Goal: Task Accomplishment & Management: Manage account settings

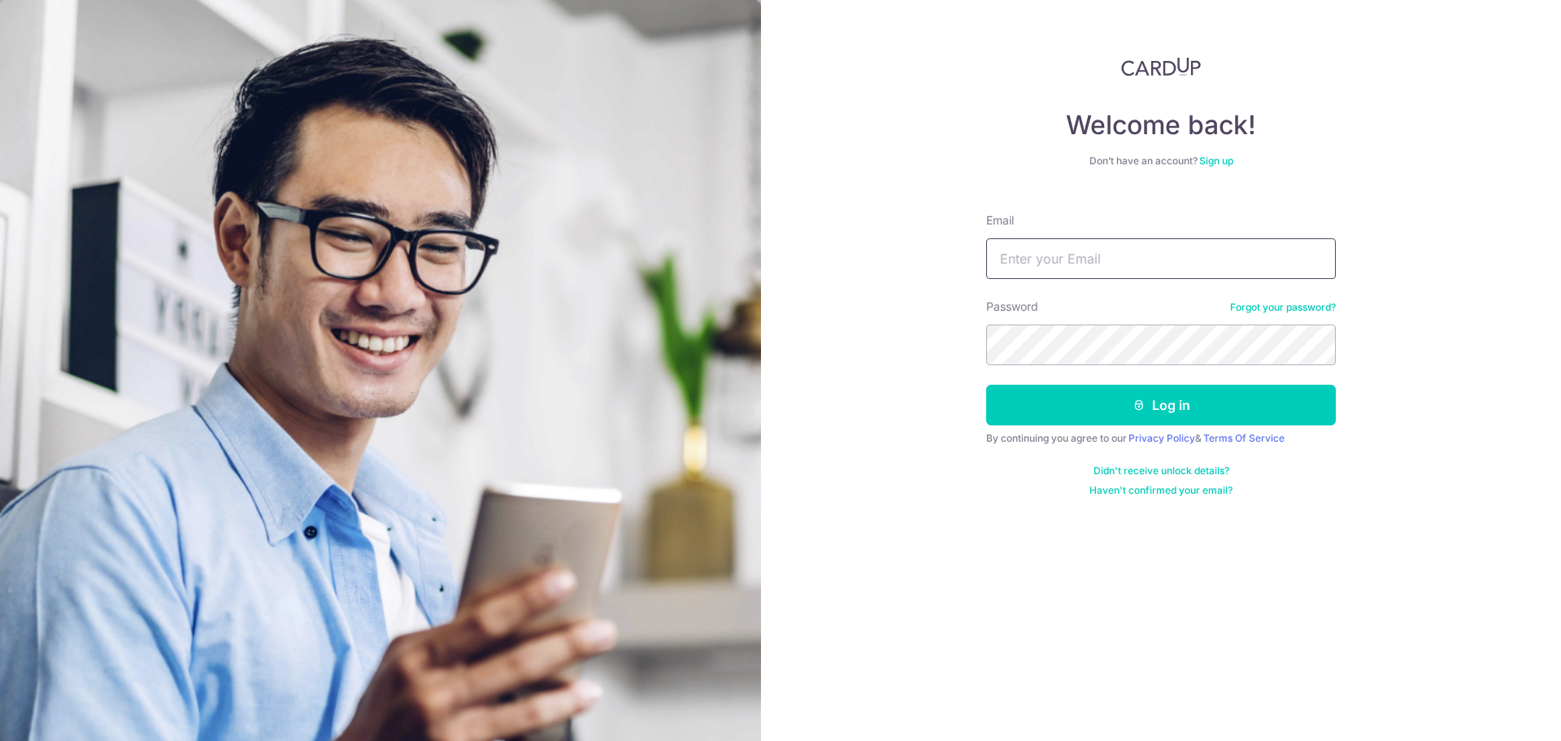
click at [1076, 258] on input "Email" at bounding box center [1161, 258] width 350 height 41
type input "[PERSON_NAME][EMAIL_ADDRESS][DOMAIN_NAME]"
click at [986, 385] on button "Log in" at bounding box center [1161, 405] width 350 height 41
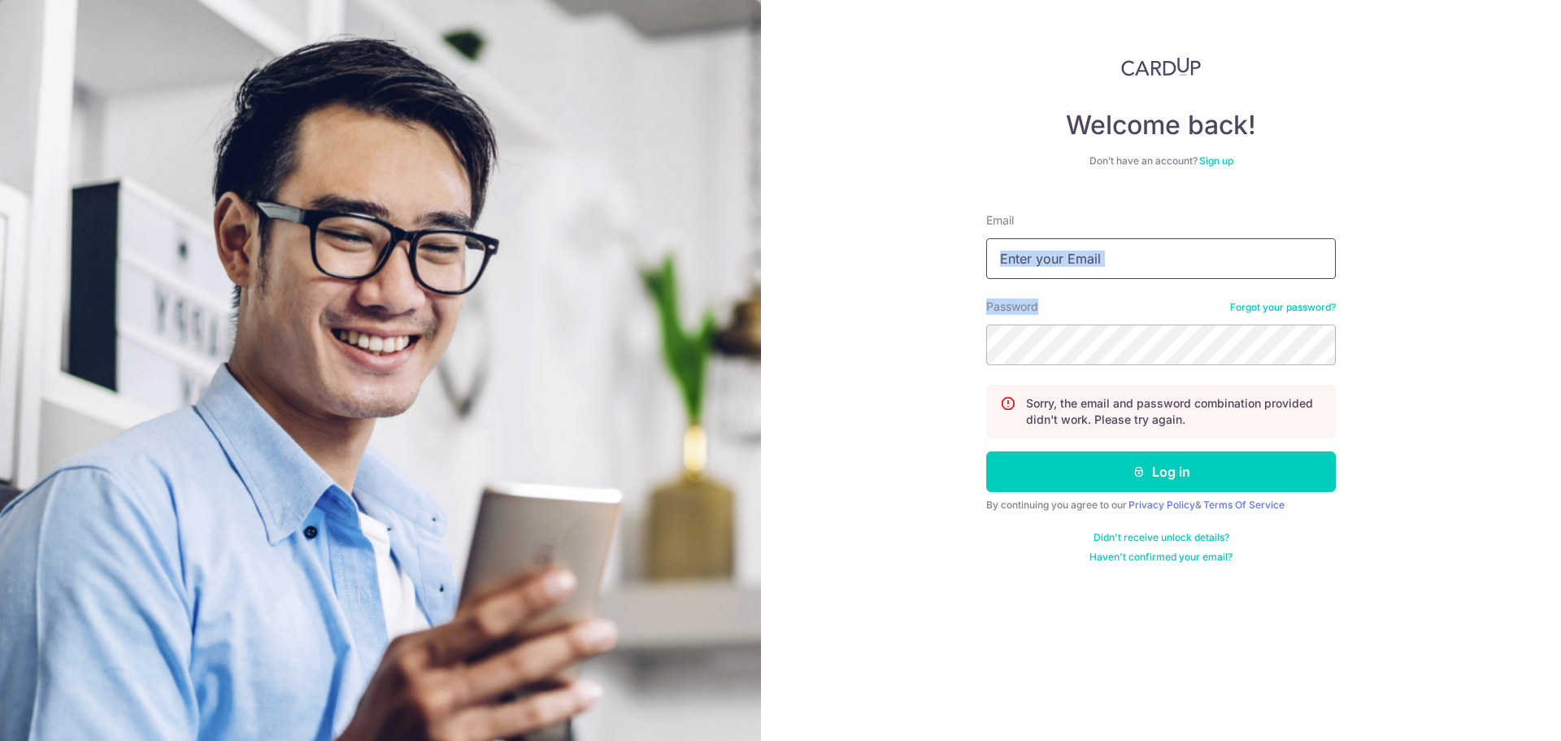
drag, startPoint x: 1073, startPoint y: 279, endPoint x: 1063, endPoint y: 271, distance: 12.7
click at [1069, 276] on form "Email Password Forgot your password? Sorry, the email and password combination …" at bounding box center [1161, 381] width 350 height 363
click at [1063, 271] on input "Email" at bounding box center [1161, 258] width 350 height 41
type input "[PERSON_NAME][EMAIL_ADDRESS][DOMAIN_NAME]"
click at [986, 451] on button "Log in" at bounding box center [1161, 471] width 350 height 41
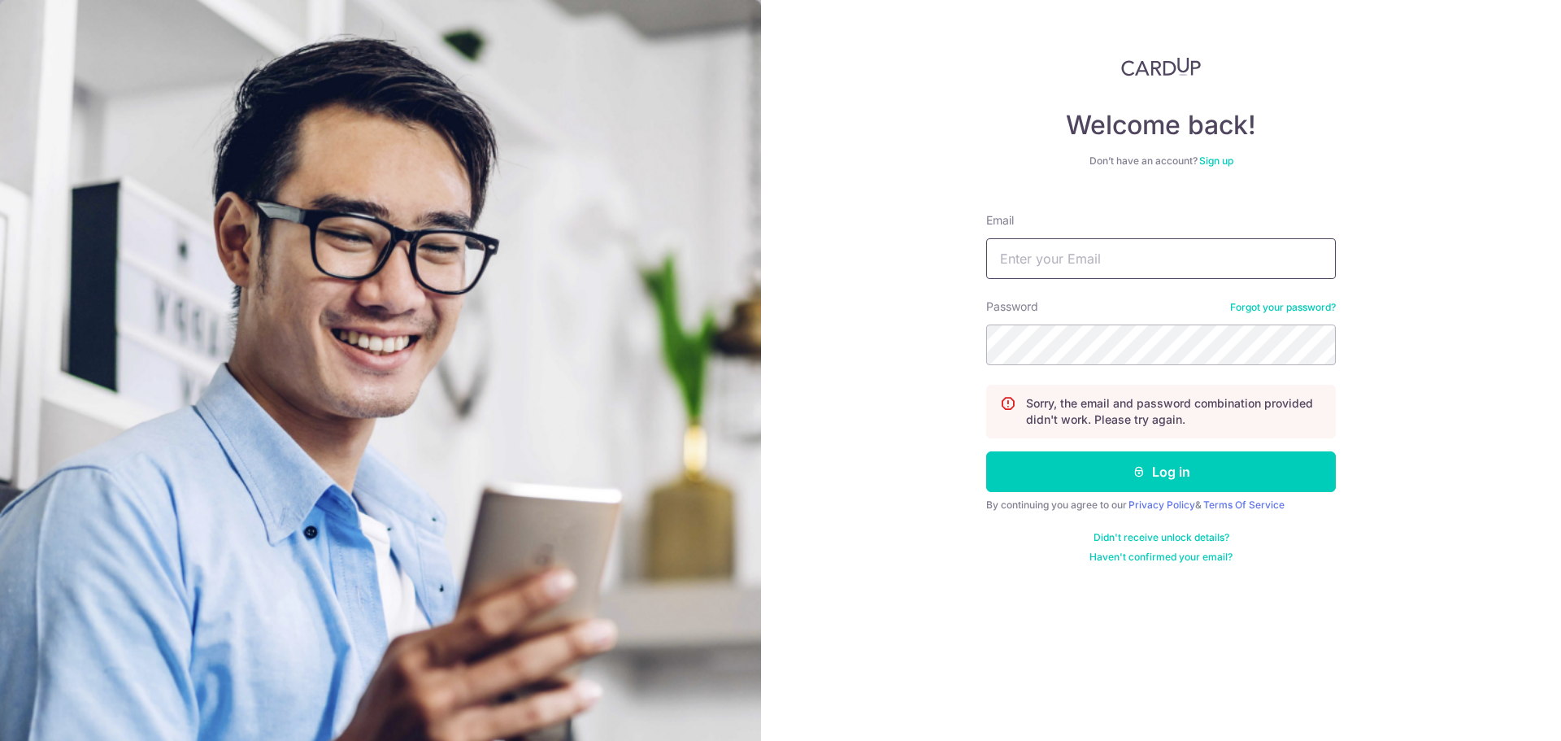
click at [1077, 275] on input "Email" at bounding box center [1161, 258] width 350 height 41
type input "[PERSON_NAME][EMAIL_ADDRESS][DOMAIN_NAME]"
click at [986, 451] on button "Log in" at bounding box center [1161, 471] width 350 height 41
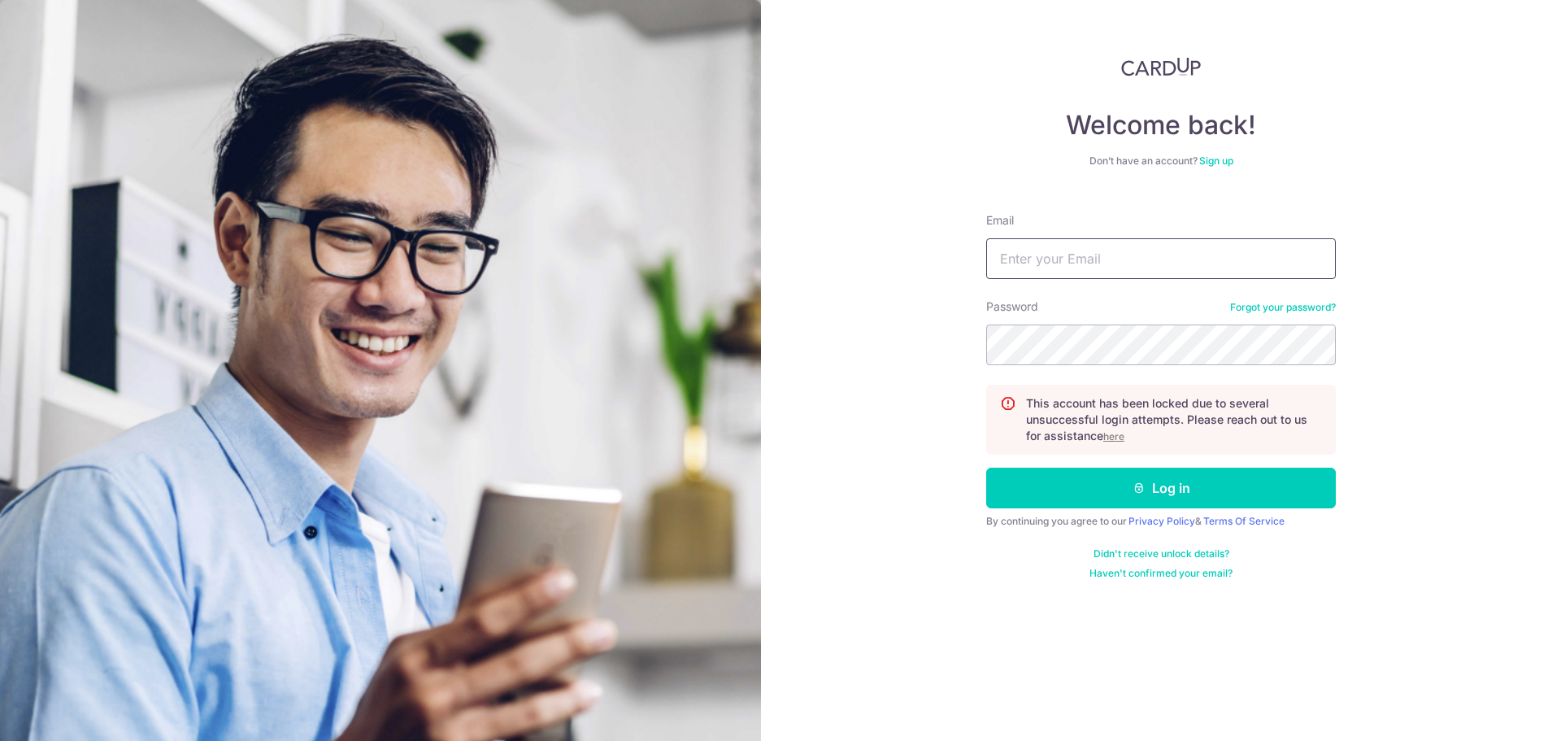
click at [1064, 250] on input "Email" at bounding box center [1161, 258] width 350 height 41
type input "[PERSON_NAME][EMAIL_ADDRESS][DOMAIN_NAME]"
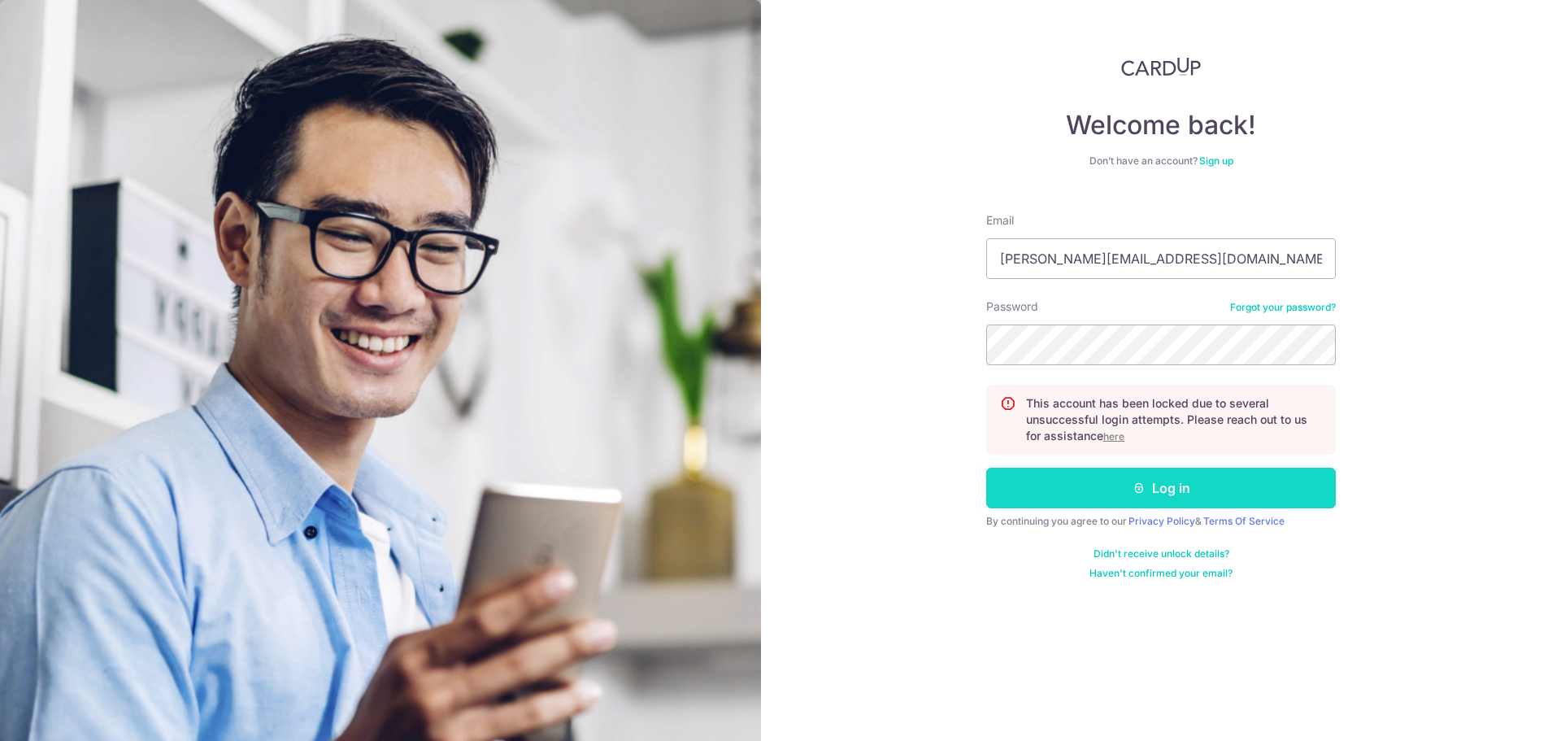
click at [1132, 478] on button "Log in" at bounding box center [1161, 488] width 350 height 41
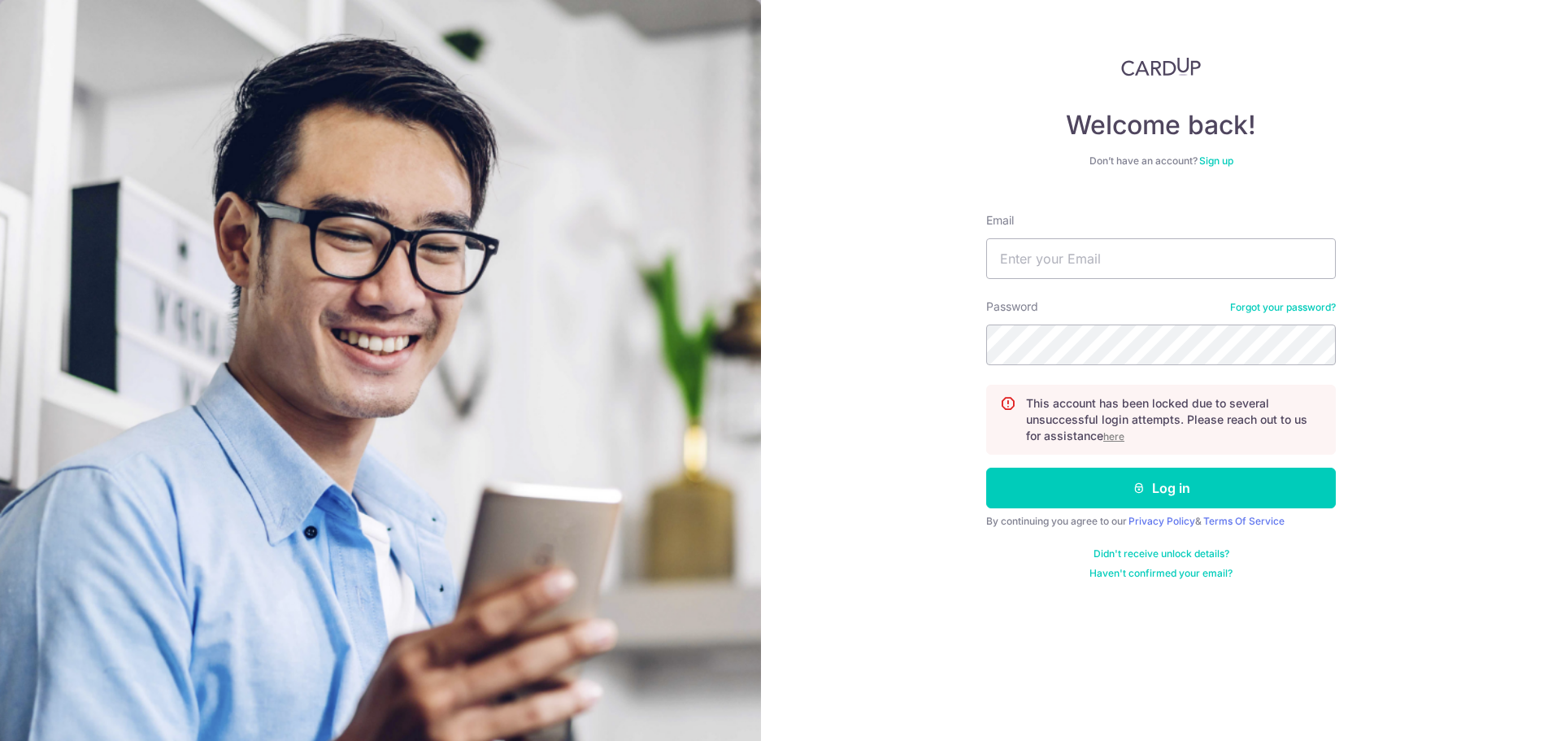
click at [1110, 433] on u "here" at bounding box center [1113, 436] width 21 height 12
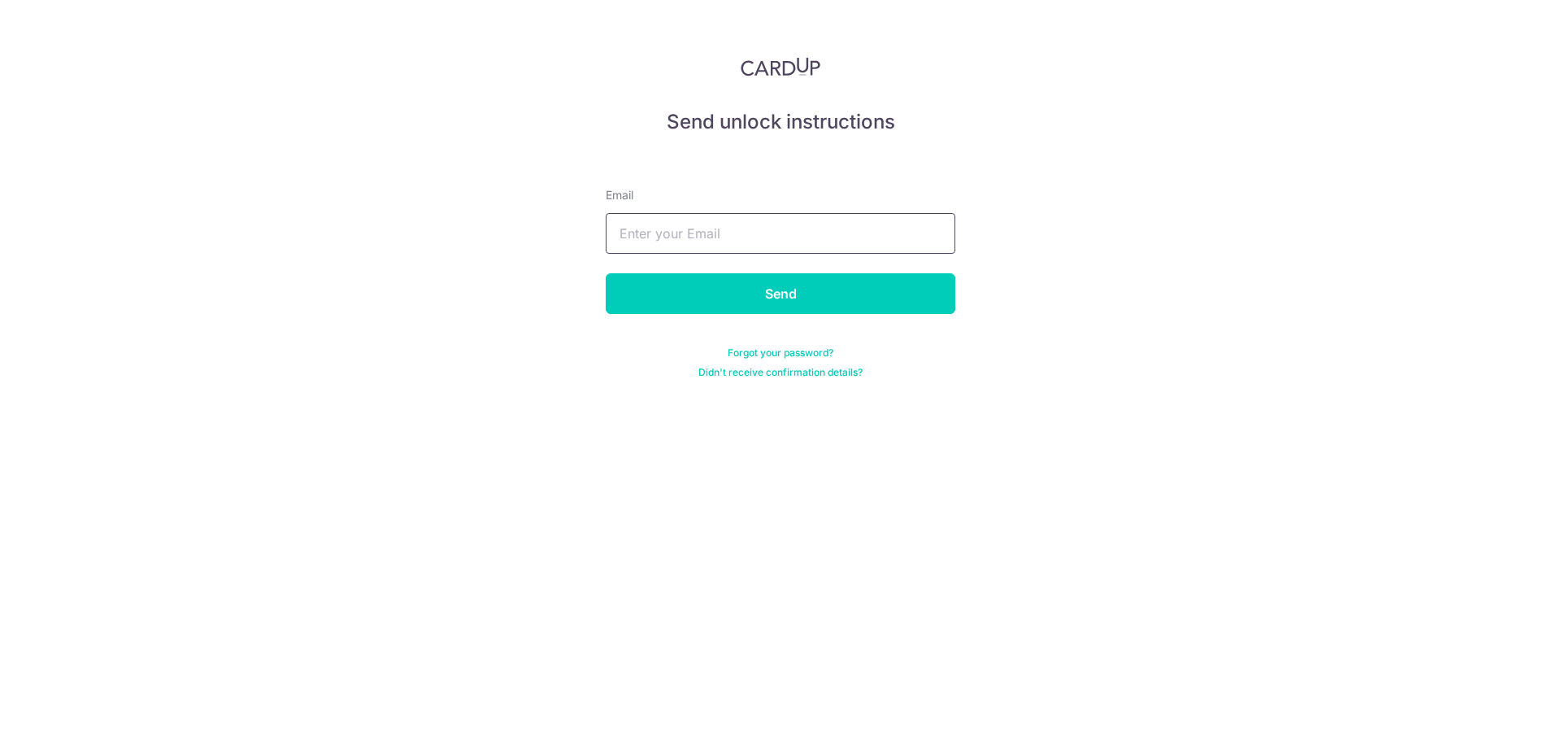
click at [705, 238] on input "text" at bounding box center [781, 233] width 350 height 41
type input "alice@kinvet.sg"
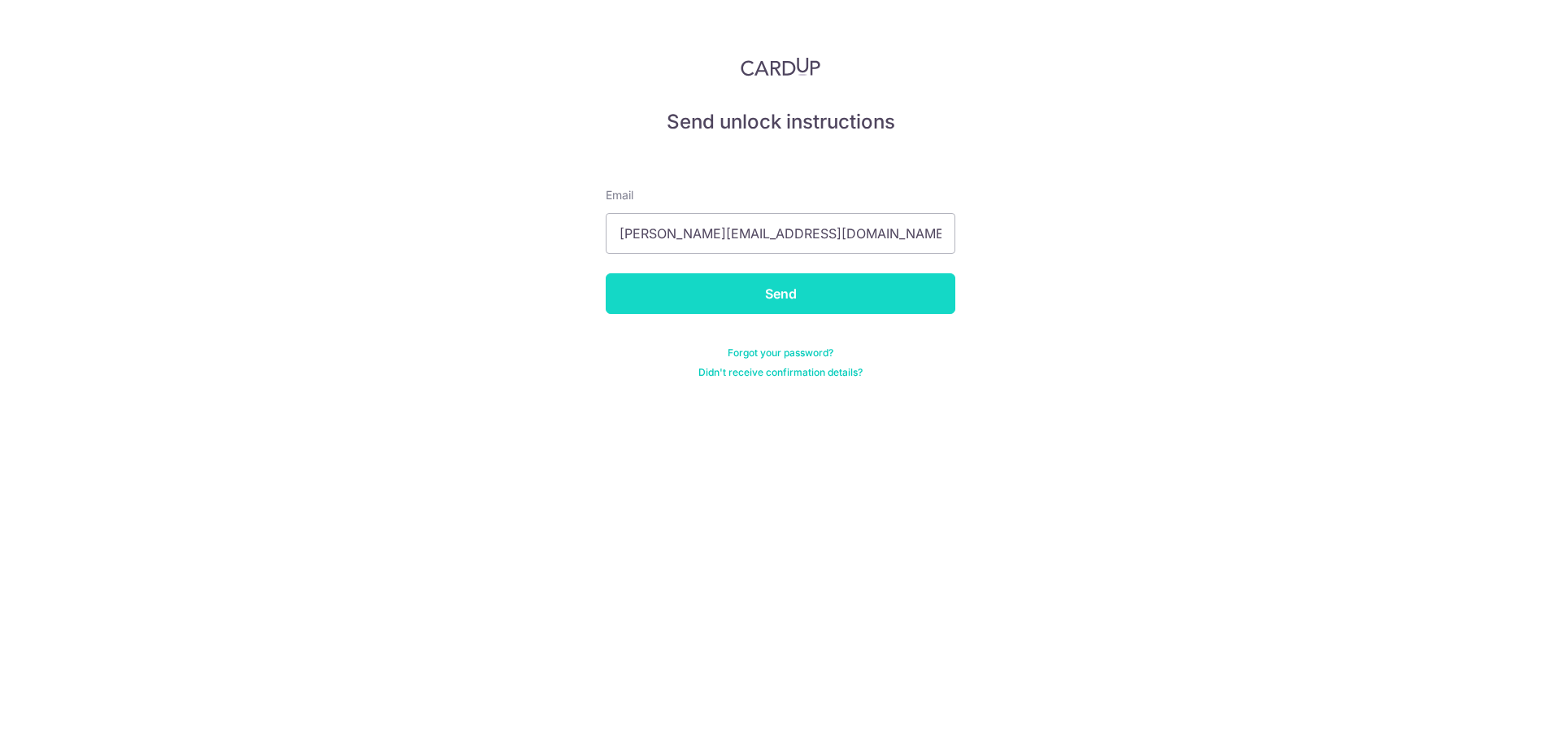
click at [712, 289] on input "Send" at bounding box center [781, 293] width 350 height 41
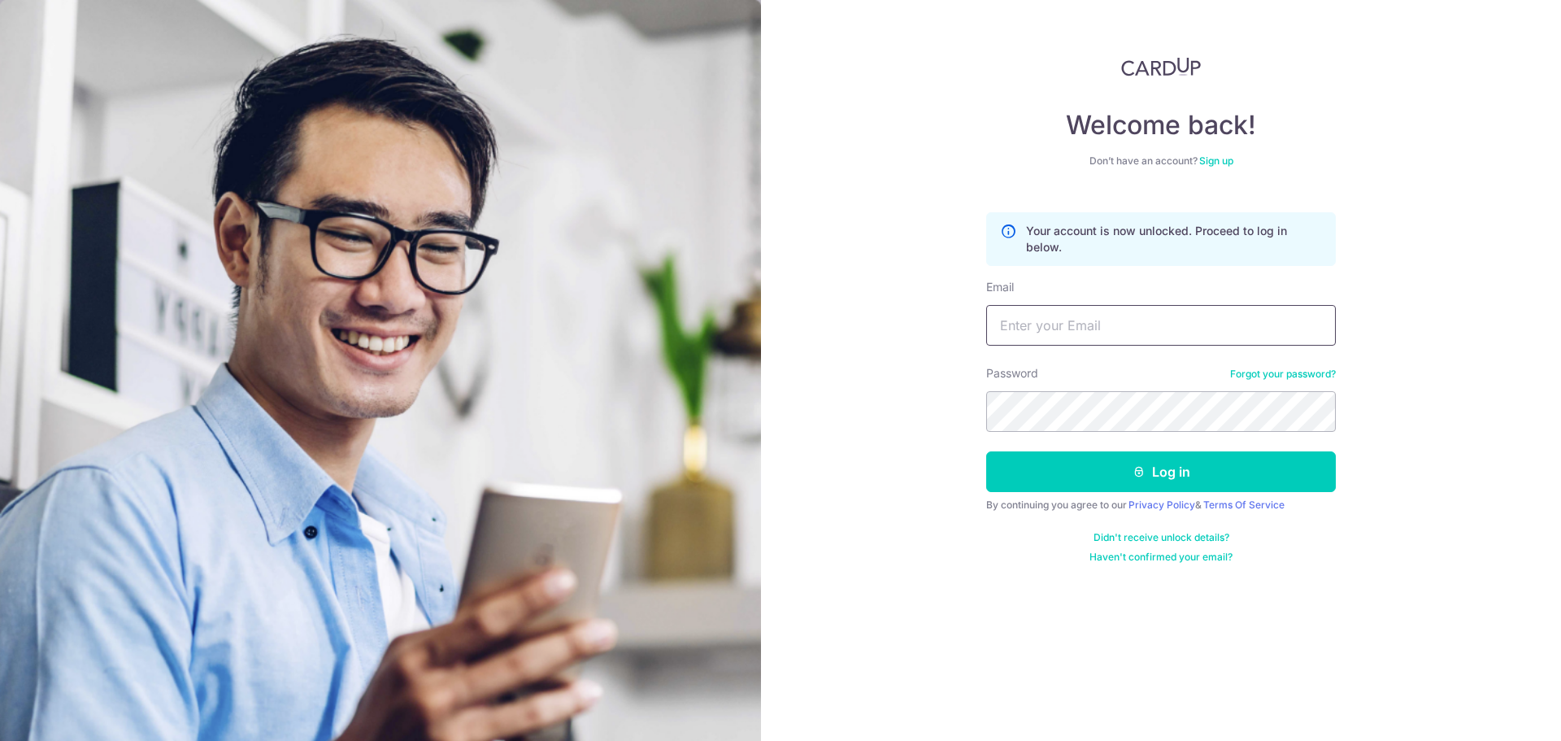
click at [1090, 321] on input "Email" at bounding box center [1161, 325] width 350 height 41
type input "[PERSON_NAME][EMAIL_ADDRESS][DOMAIN_NAME]"
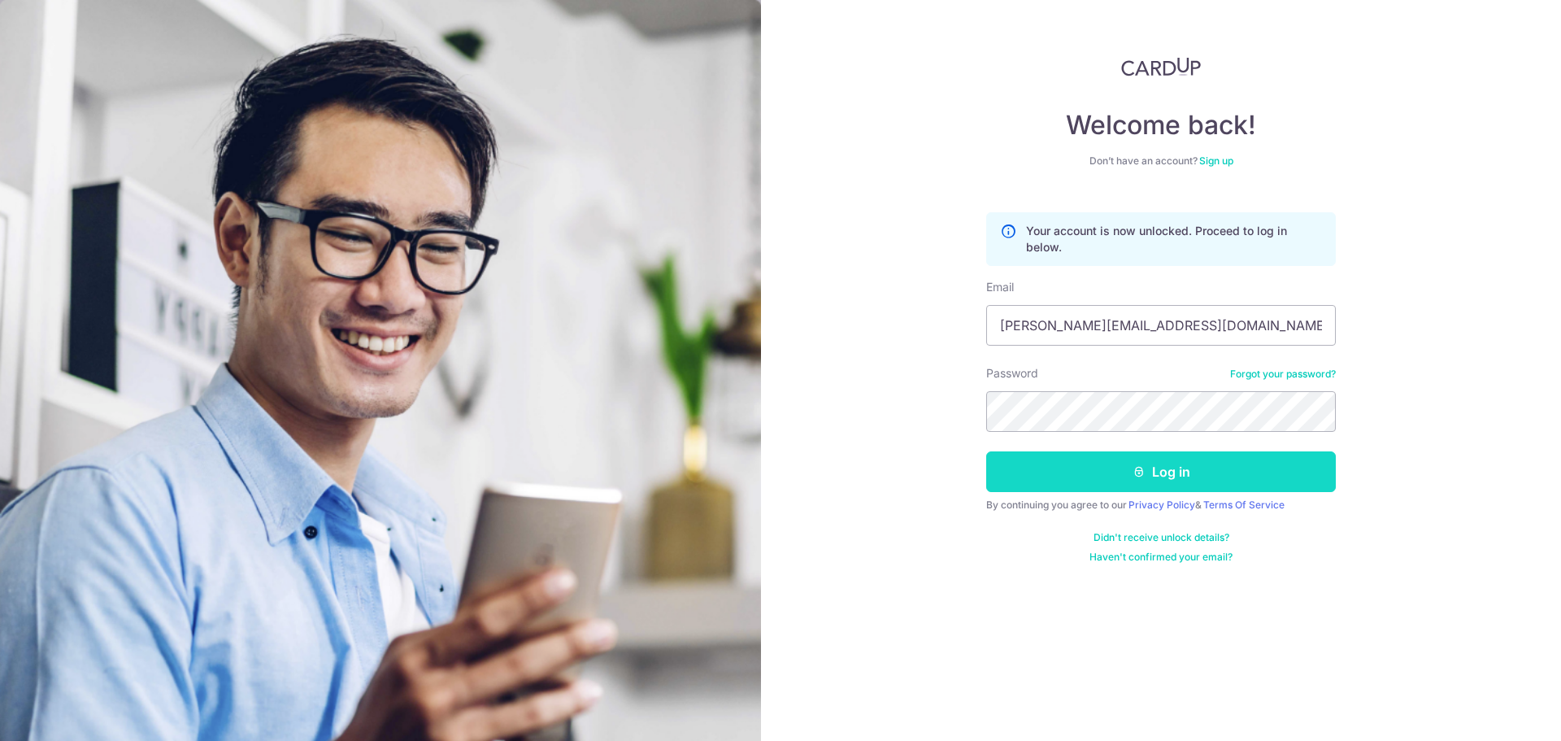
click at [1154, 460] on button "Log in" at bounding box center [1161, 471] width 350 height 41
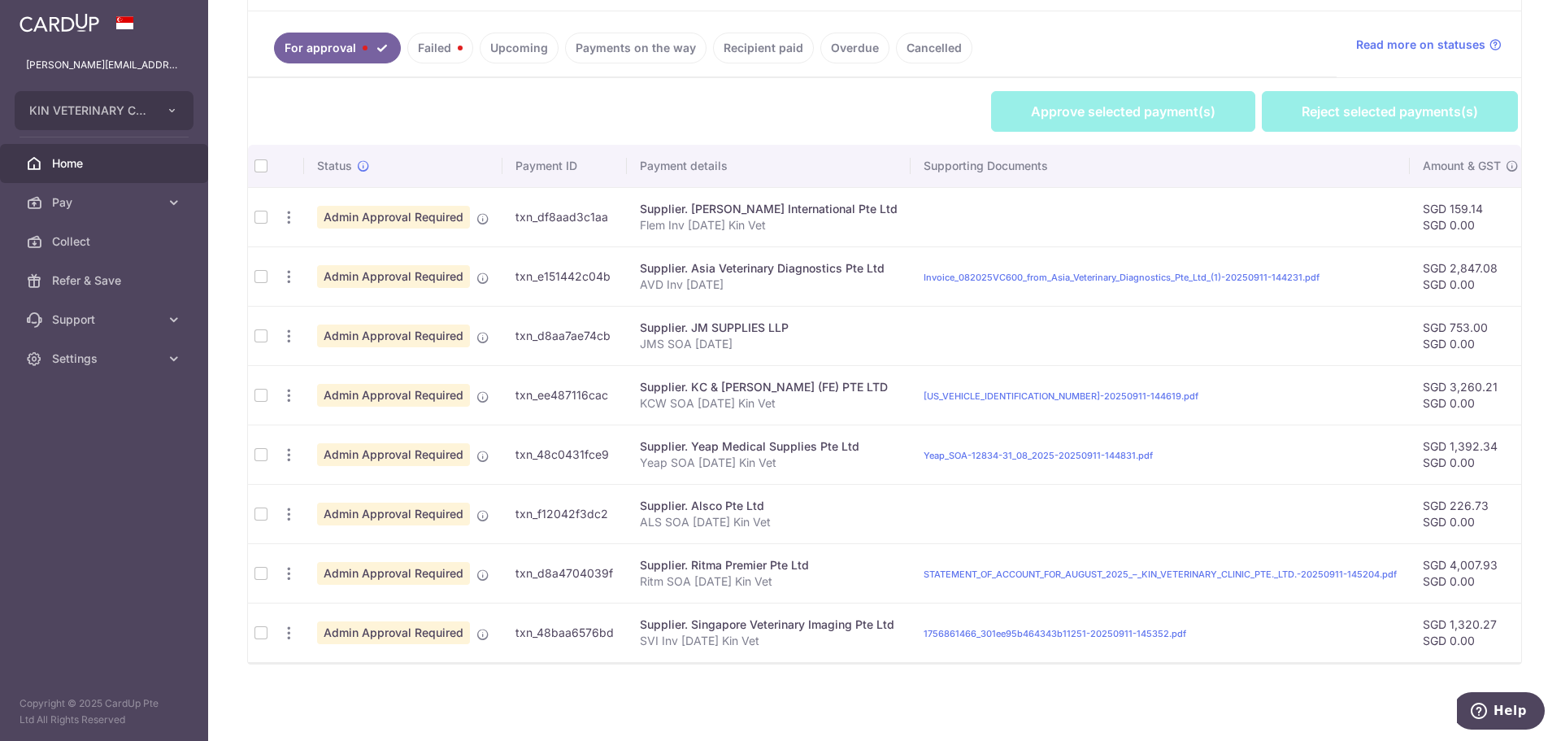
click at [265, 162] on th at bounding box center [261, 166] width 26 height 42
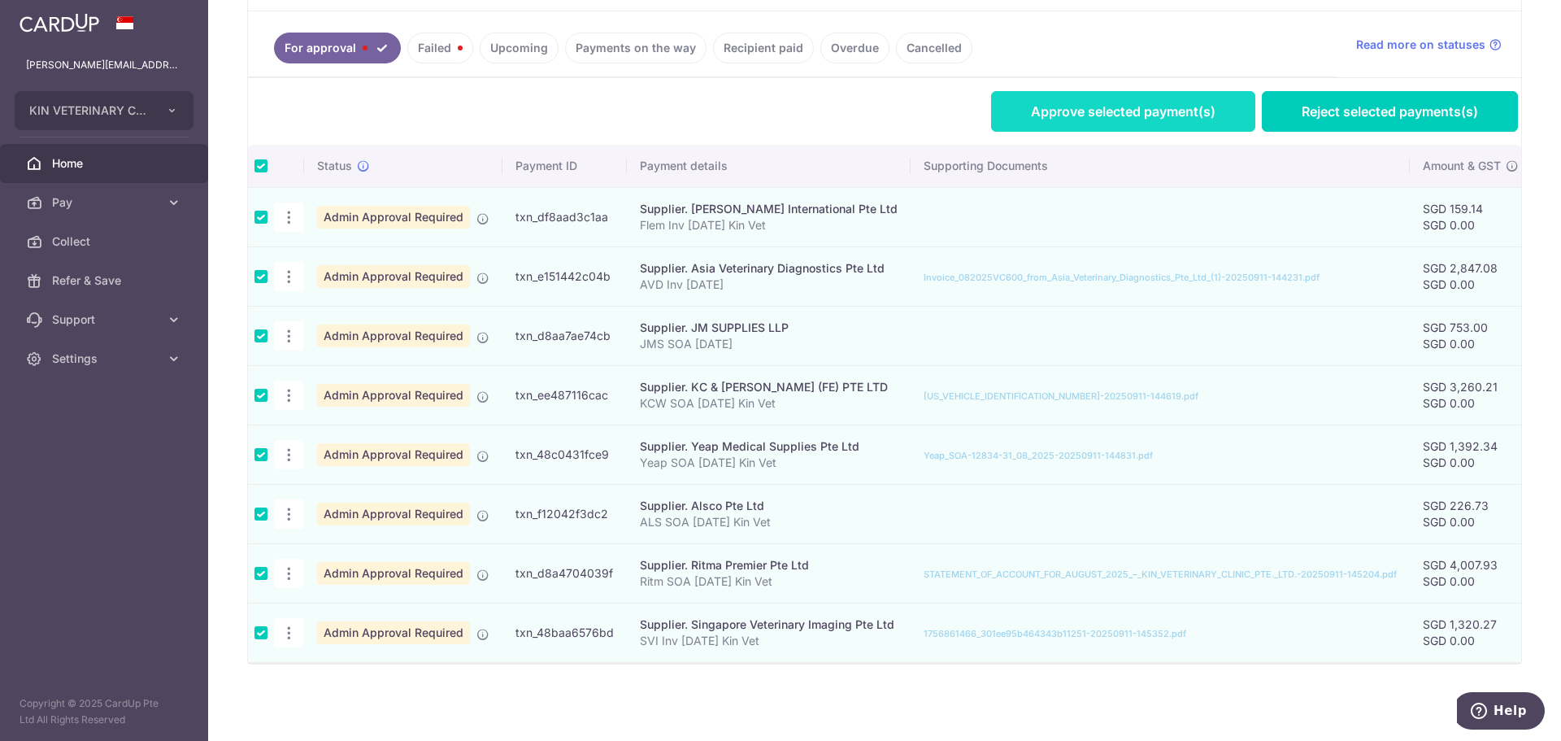
click at [1078, 116] on link "Approve selected payment(s)" at bounding box center [1123, 111] width 264 height 41
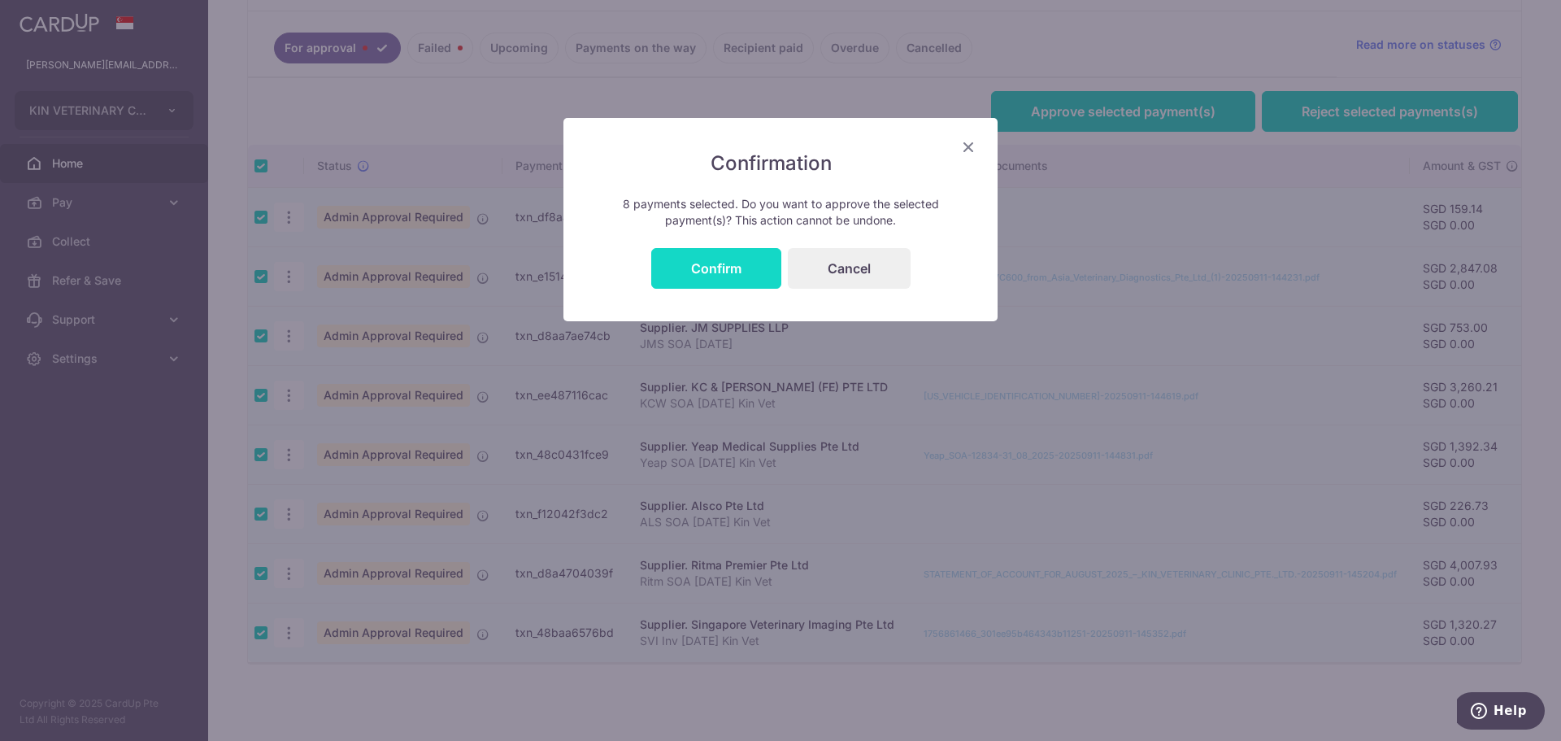
click at [725, 264] on button "Confirm" at bounding box center [716, 268] width 130 height 41
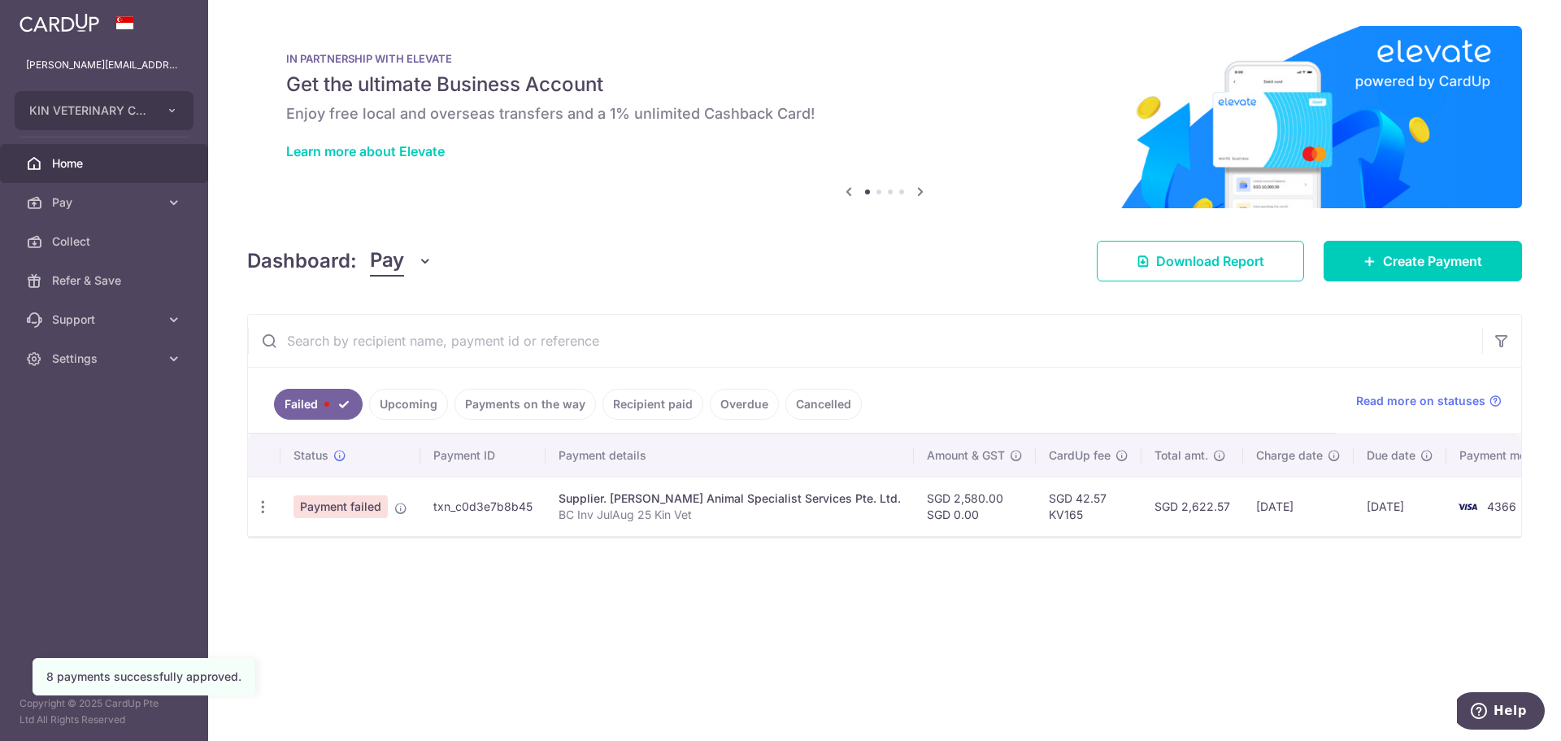
click at [729, 392] on link "Overdue" at bounding box center [744, 404] width 69 height 31
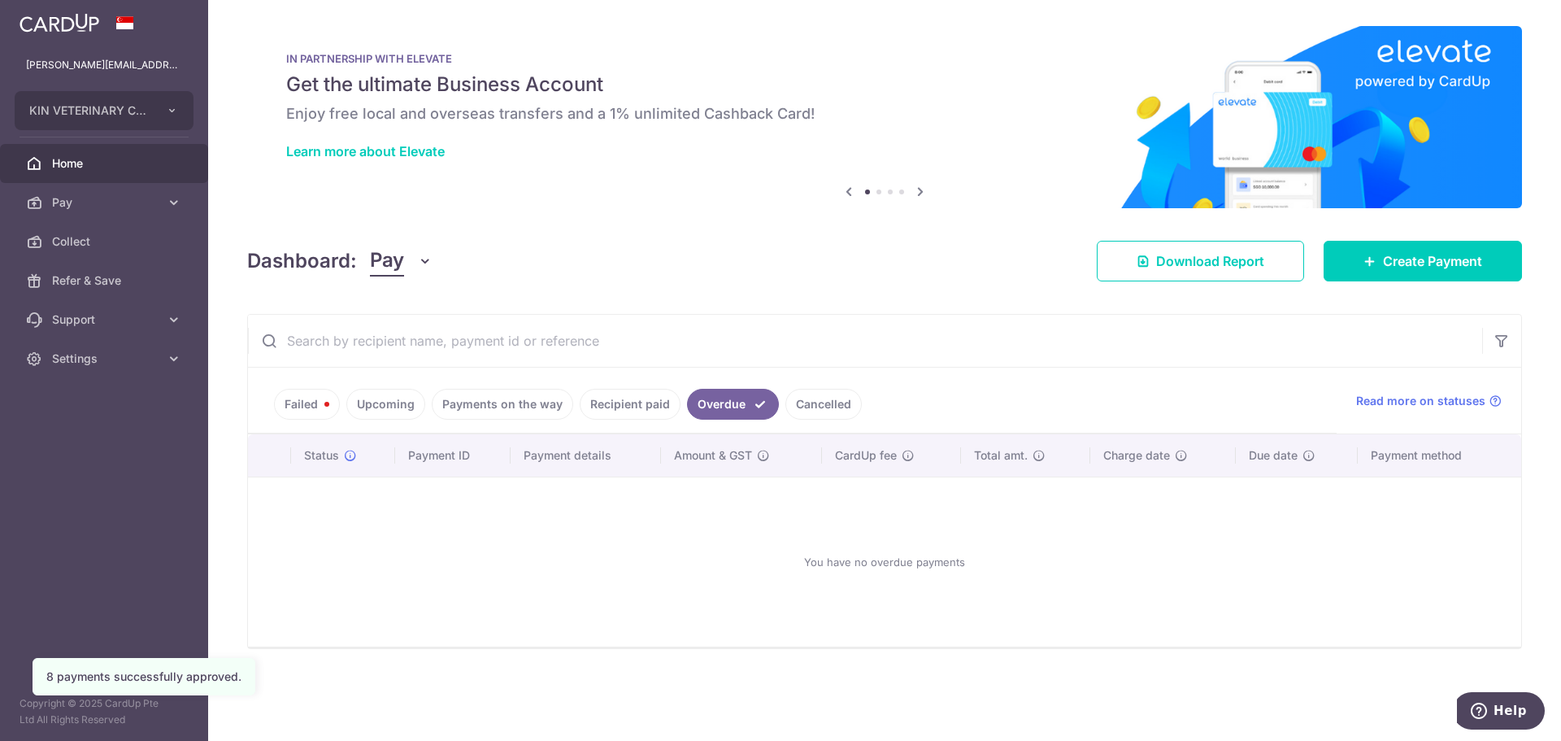
click at [812, 396] on link "Cancelled" at bounding box center [824, 404] width 76 height 31
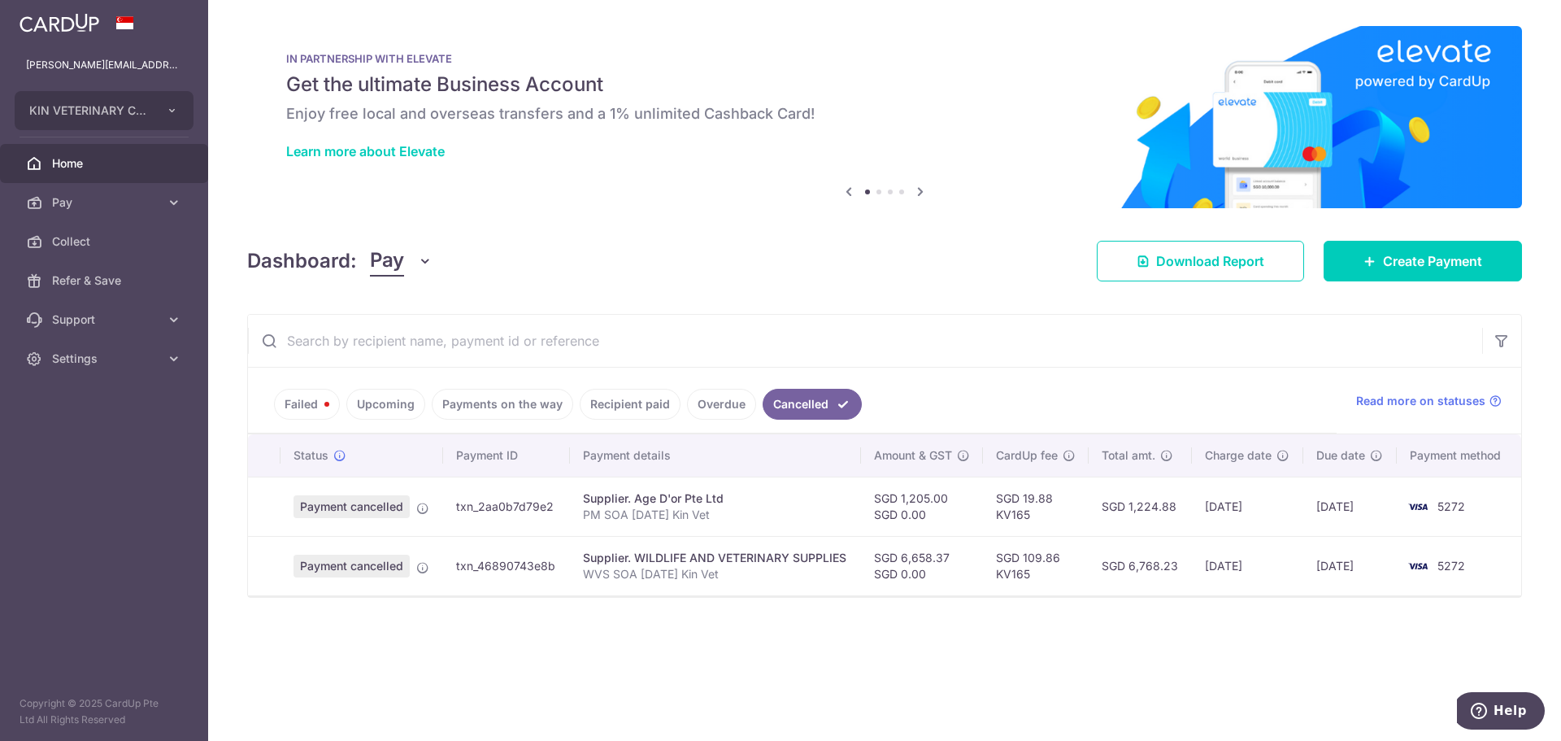
click at [316, 401] on link "Failed" at bounding box center [307, 404] width 66 height 31
